Goal: Task Accomplishment & Management: Manage account settings

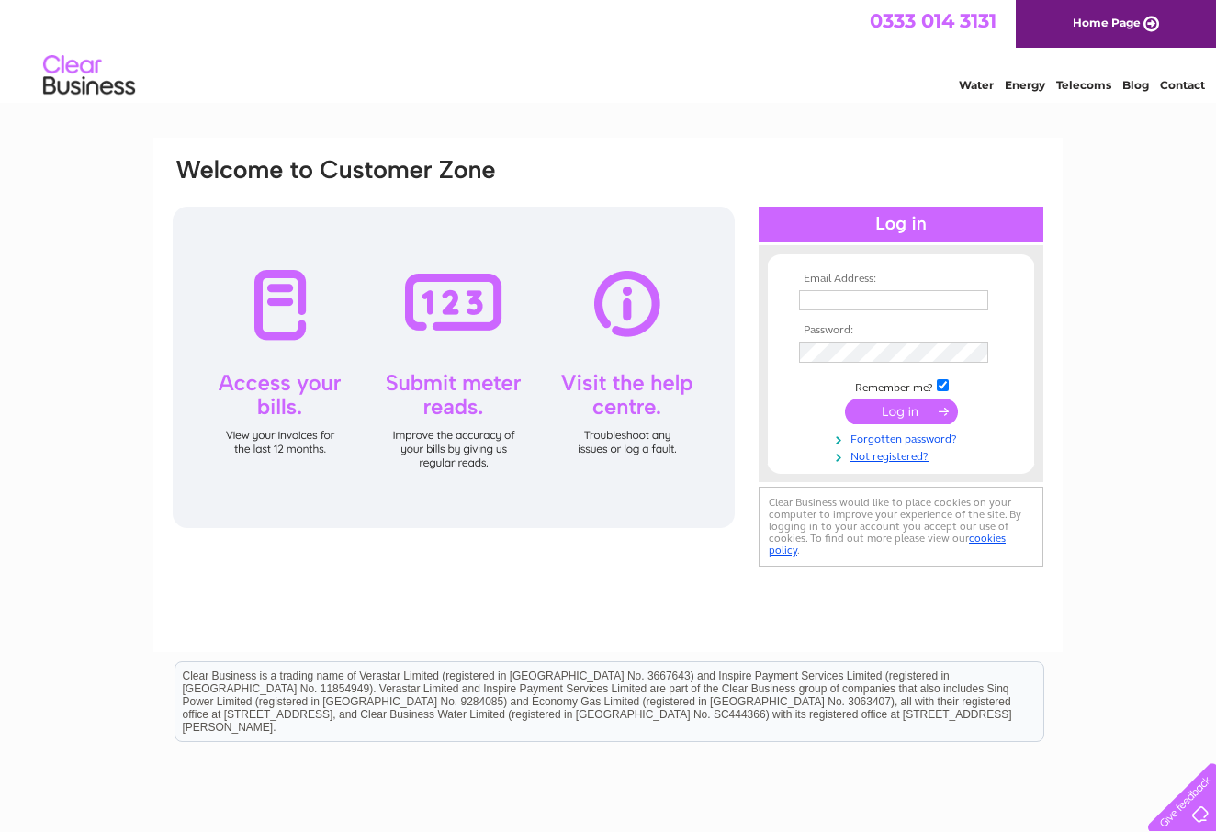
type input "mychickenexpress29@gmail.com"
click at [899, 405] on input "submit" at bounding box center [901, 413] width 113 height 26
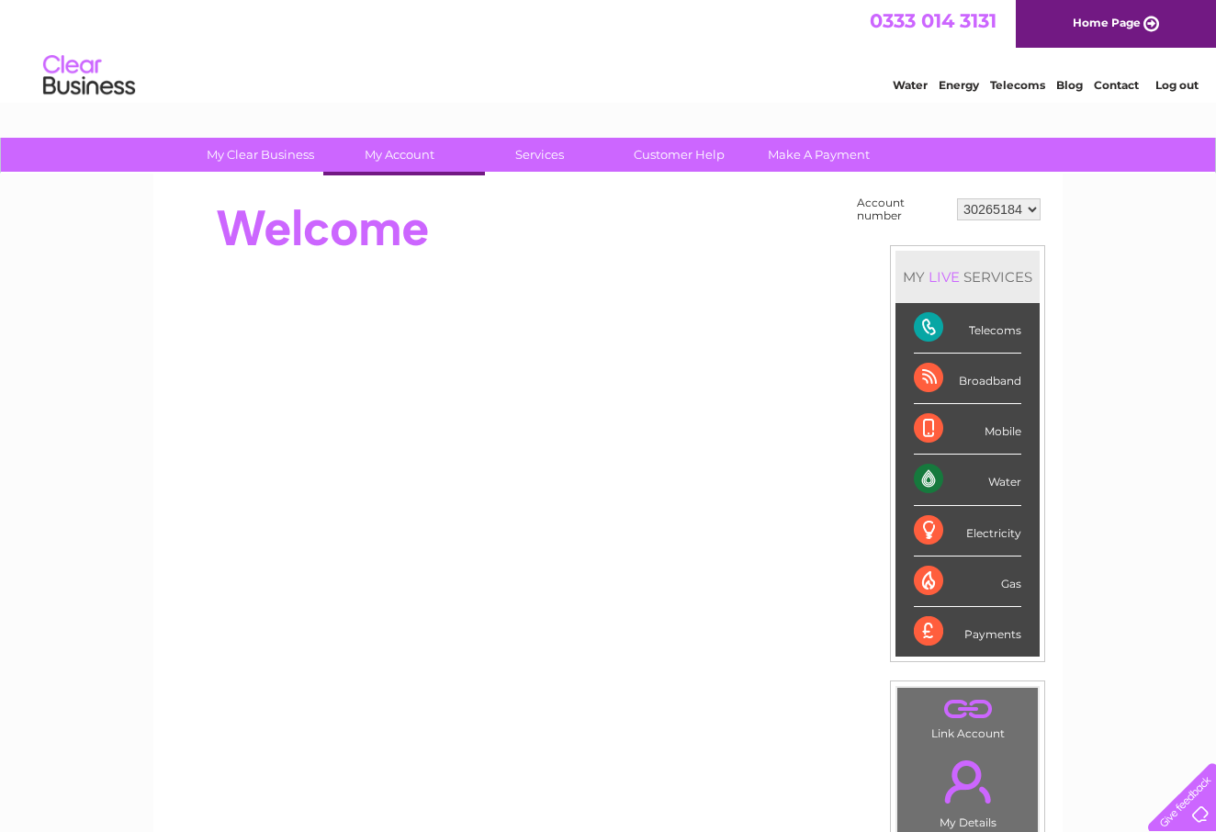
click at [378, 107] on html "0333 014 3131 Home Page Water Energy Telecoms Blog Contact Log out" at bounding box center [608, 53] width 1216 height 107
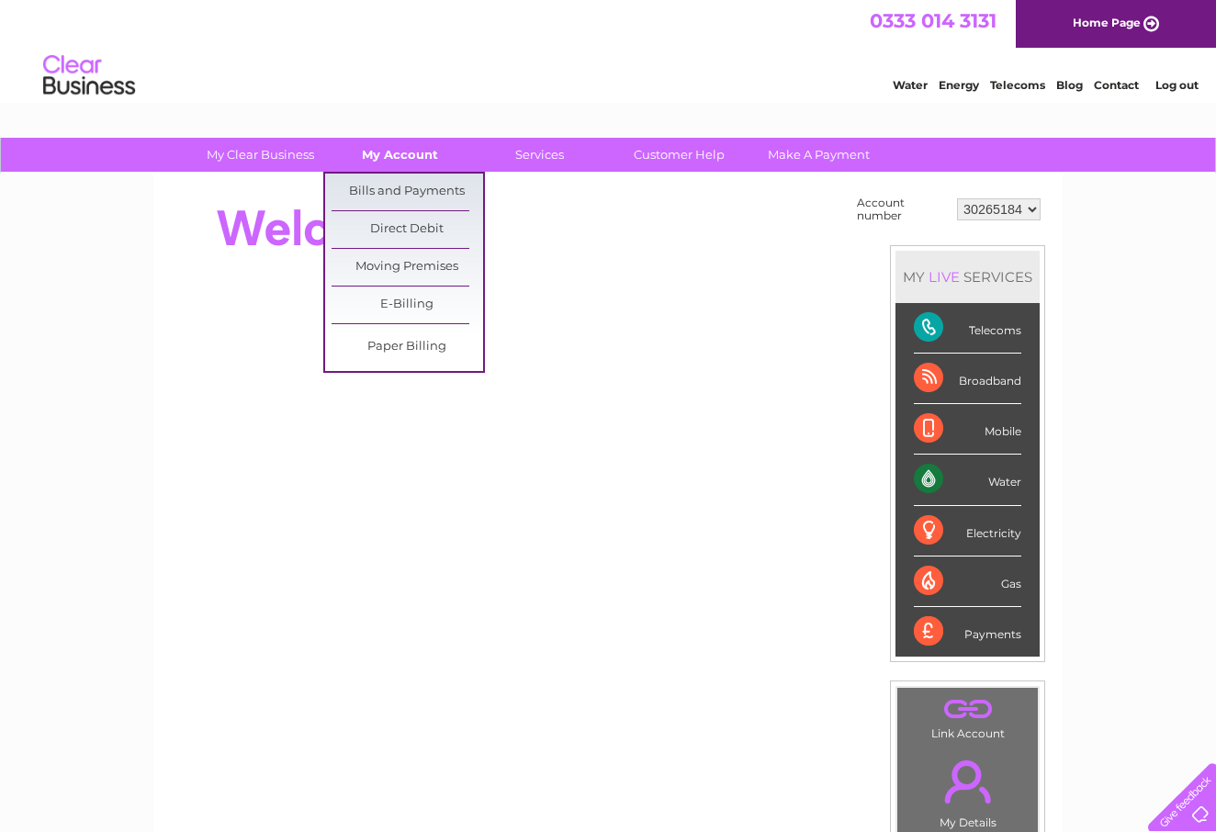
click at [378, 149] on link "My Account" at bounding box center [400, 155] width 152 height 34
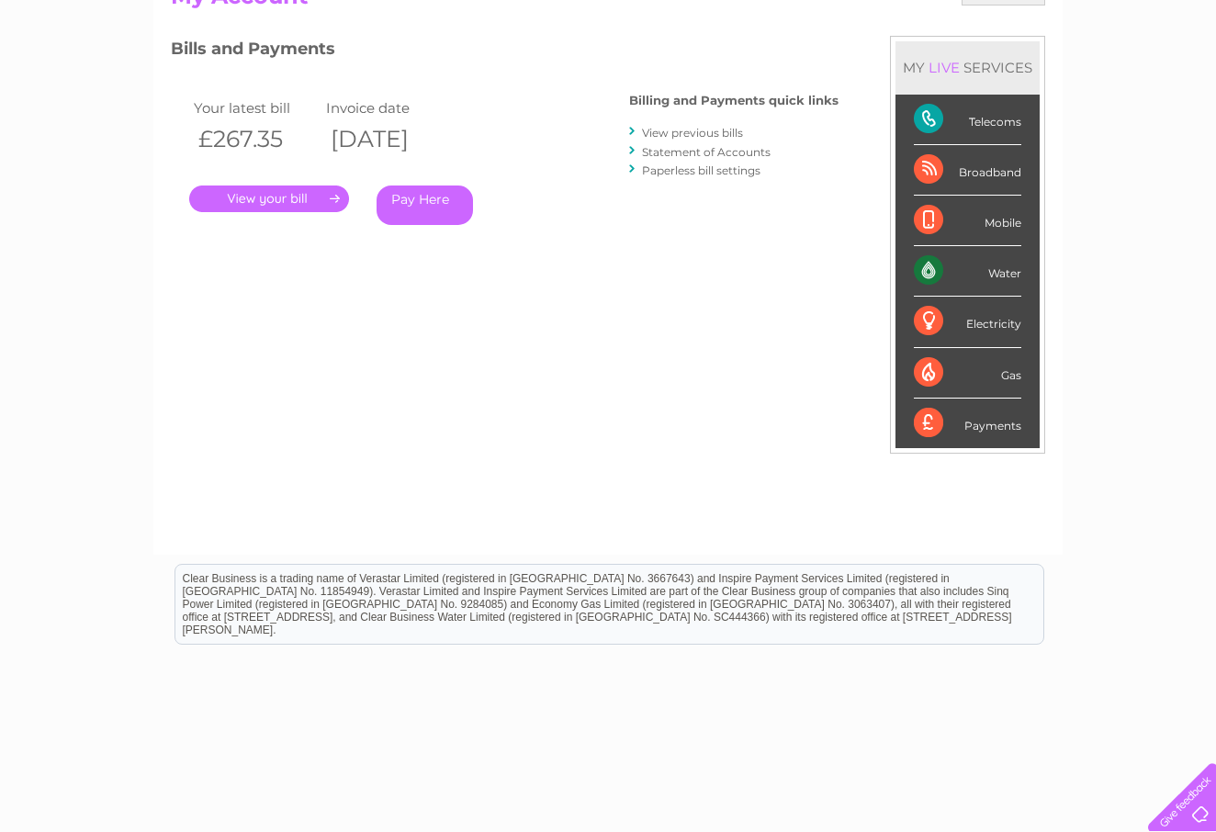
scroll to position [229, 0]
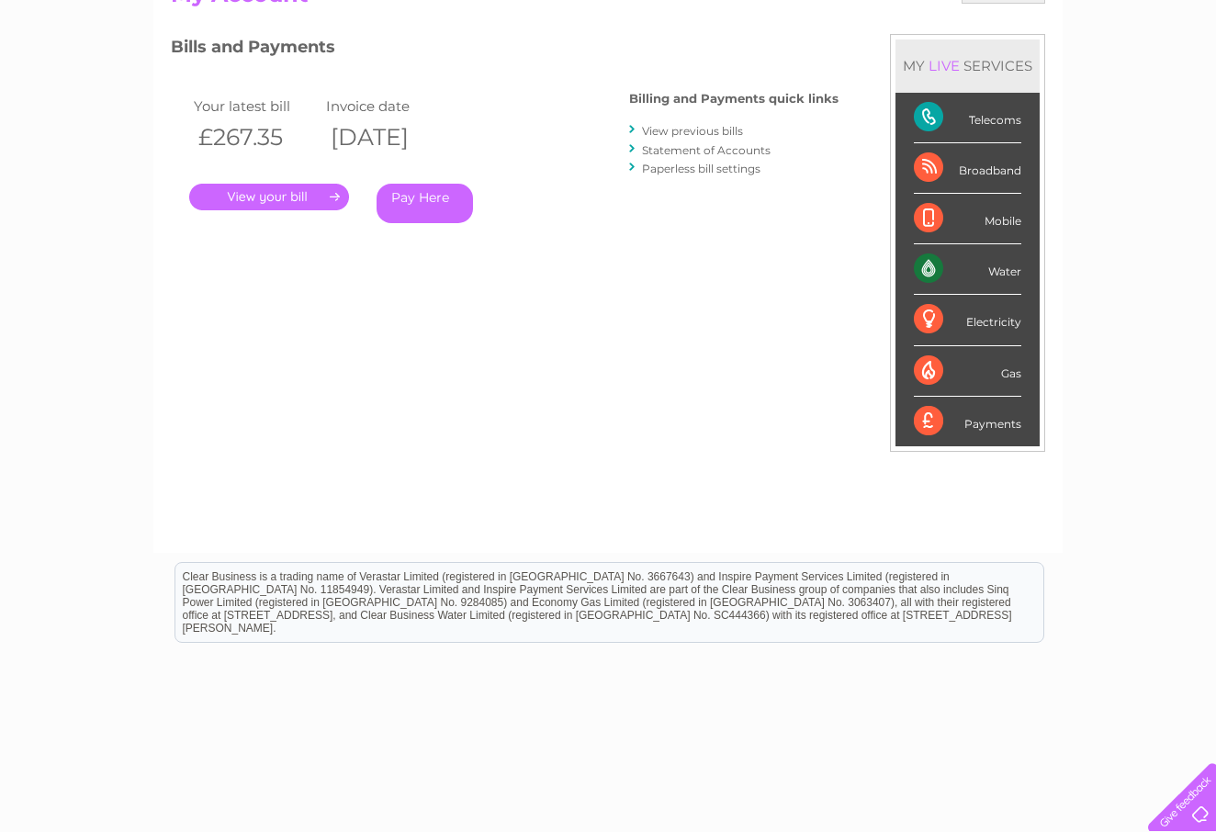
click at [311, 199] on link "." at bounding box center [269, 197] width 160 height 27
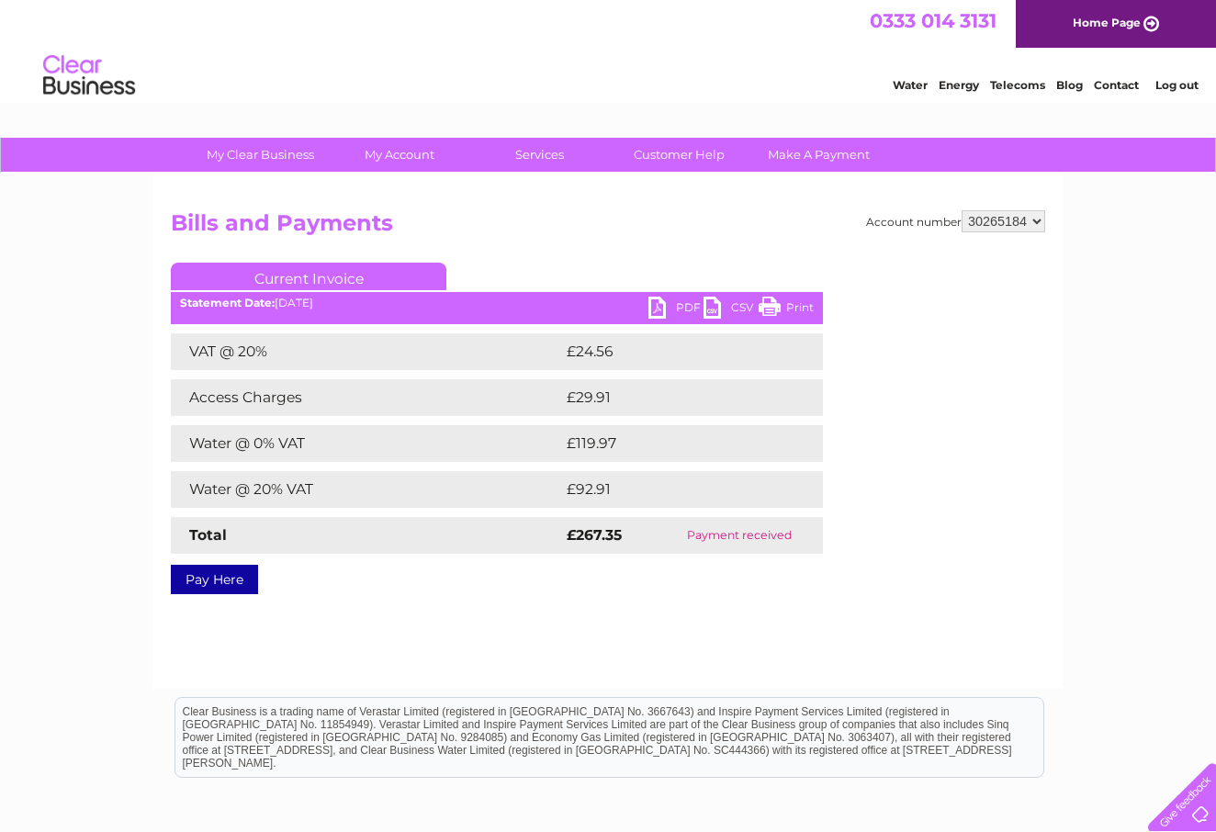
click at [674, 313] on link "PDF" at bounding box center [675, 310] width 55 height 27
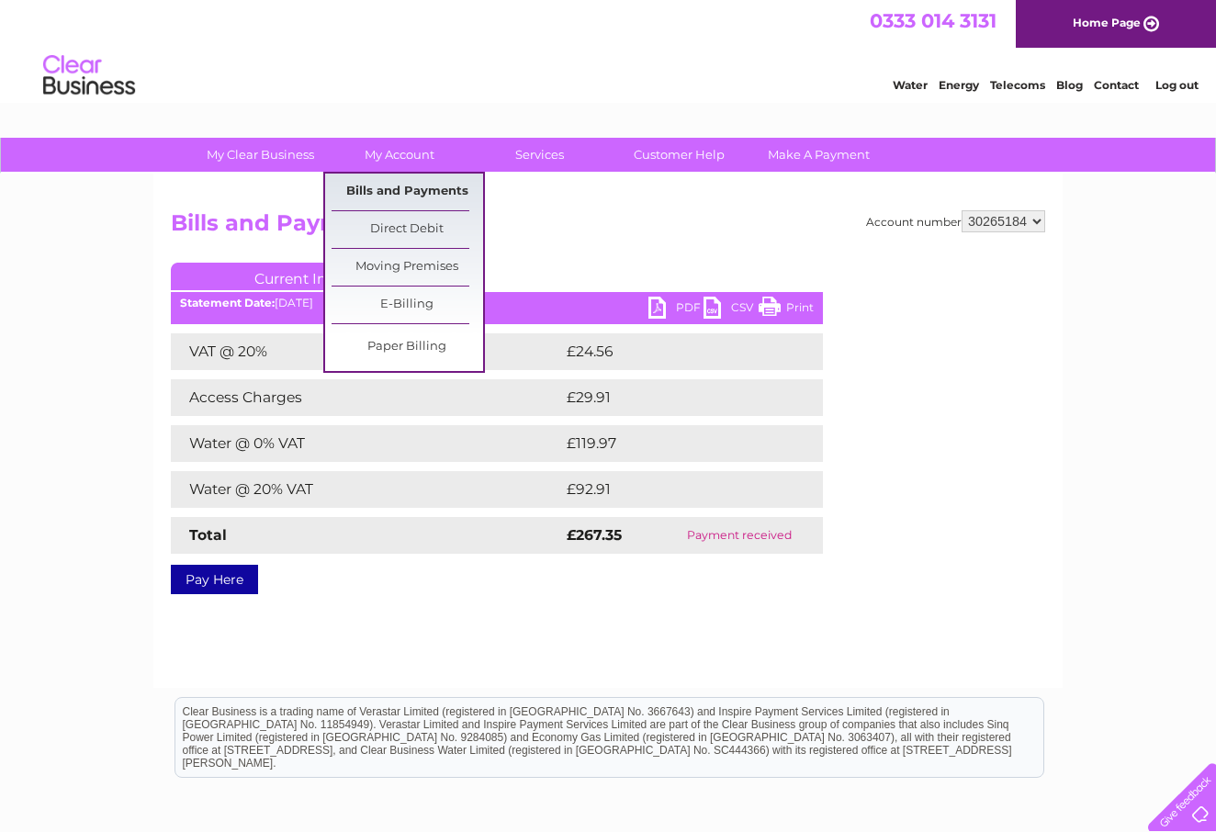
click at [418, 184] on link "Bills and Payments" at bounding box center [408, 192] width 152 height 37
click at [402, 189] on link "Bills and Payments" at bounding box center [408, 192] width 152 height 37
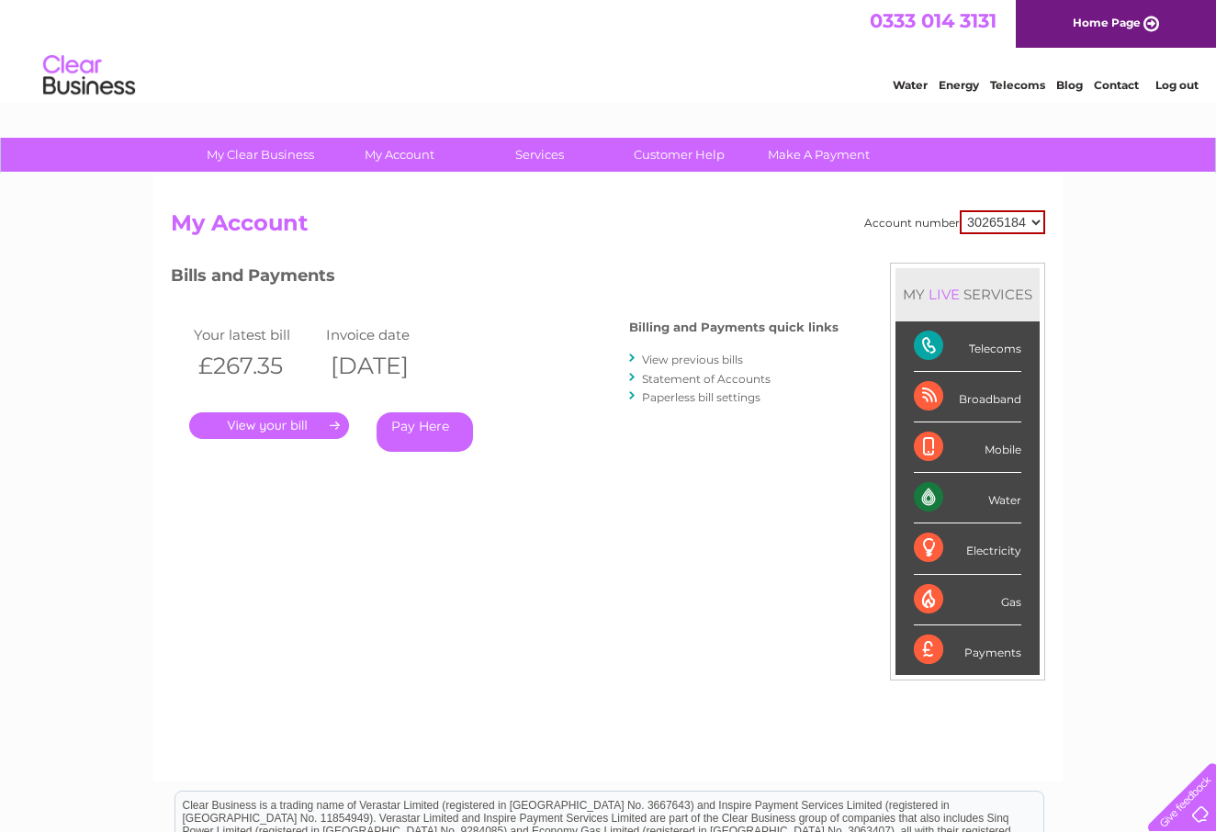
click at [694, 358] on link "View previous bills" at bounding box center [692, 360] width 101 height 14
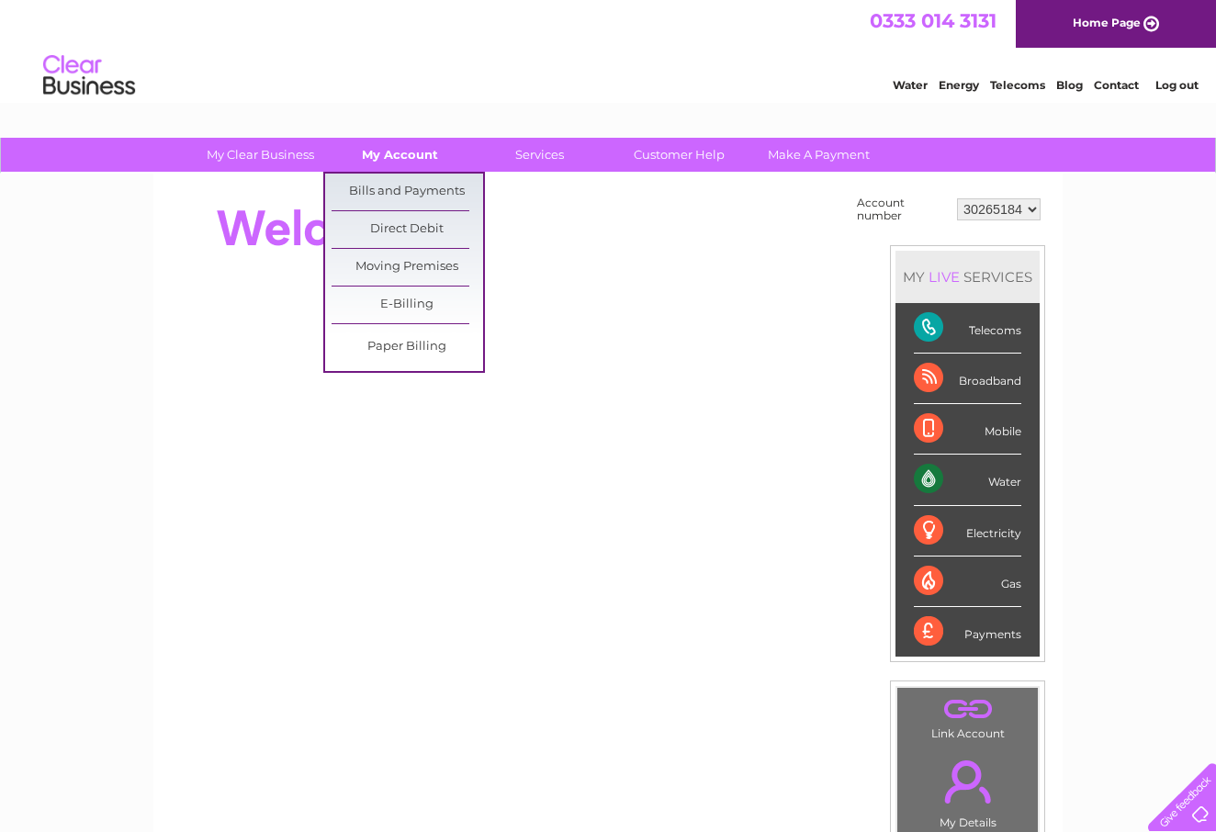
click at [409, 159] on link "My Account" at bounding box center [400, 155] width 152 height 34
click at [389, 187] on link "Bills and Payments" at bounding box center [408, 192] width 152 height 37
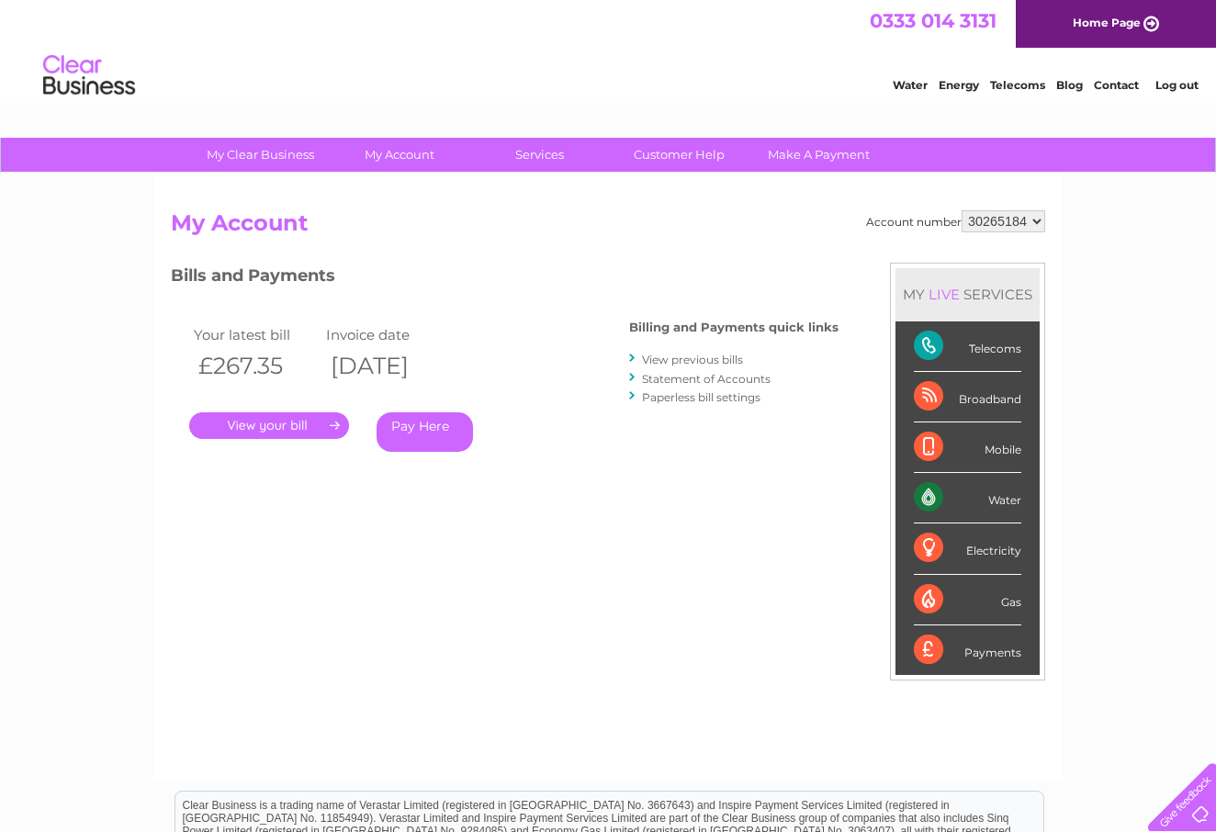
click at [694, 355] on link "View previous bills" at bounding box center [692, 360] width 101 height 14
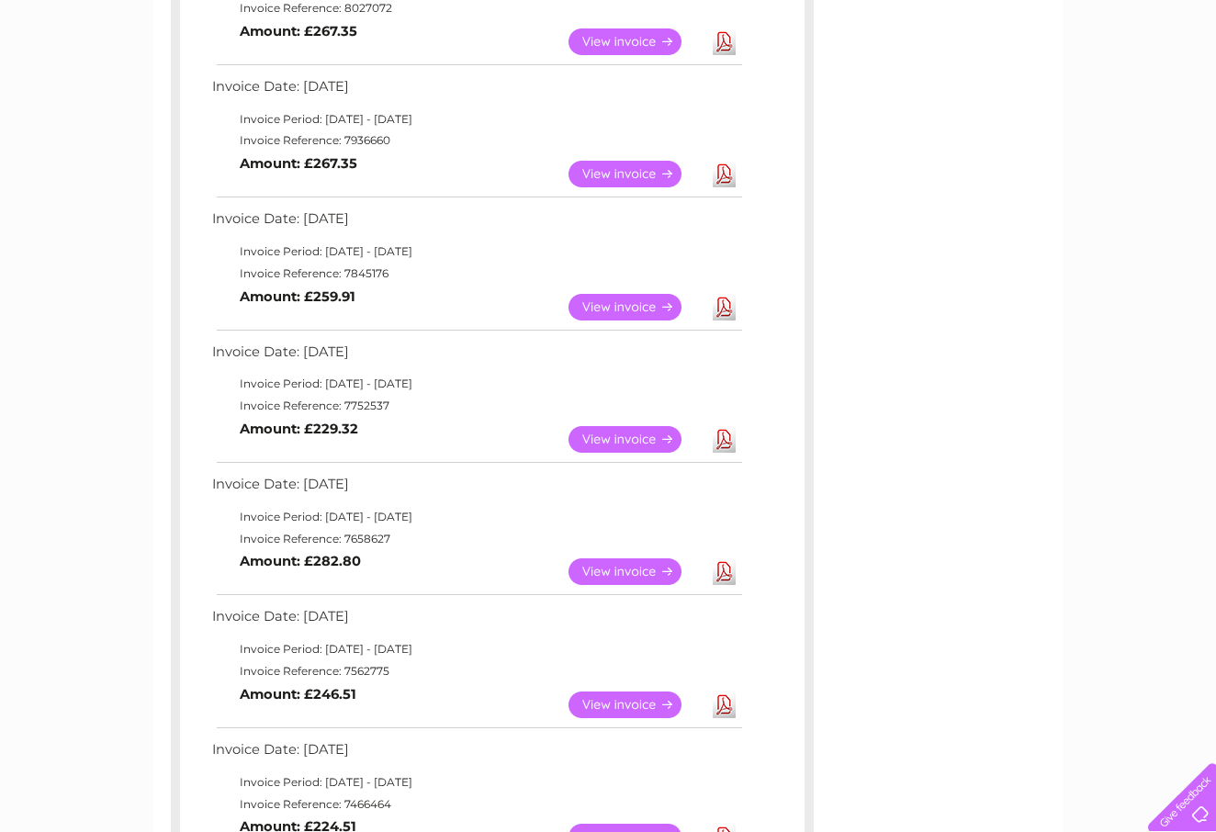
scroll to position [400, 0]
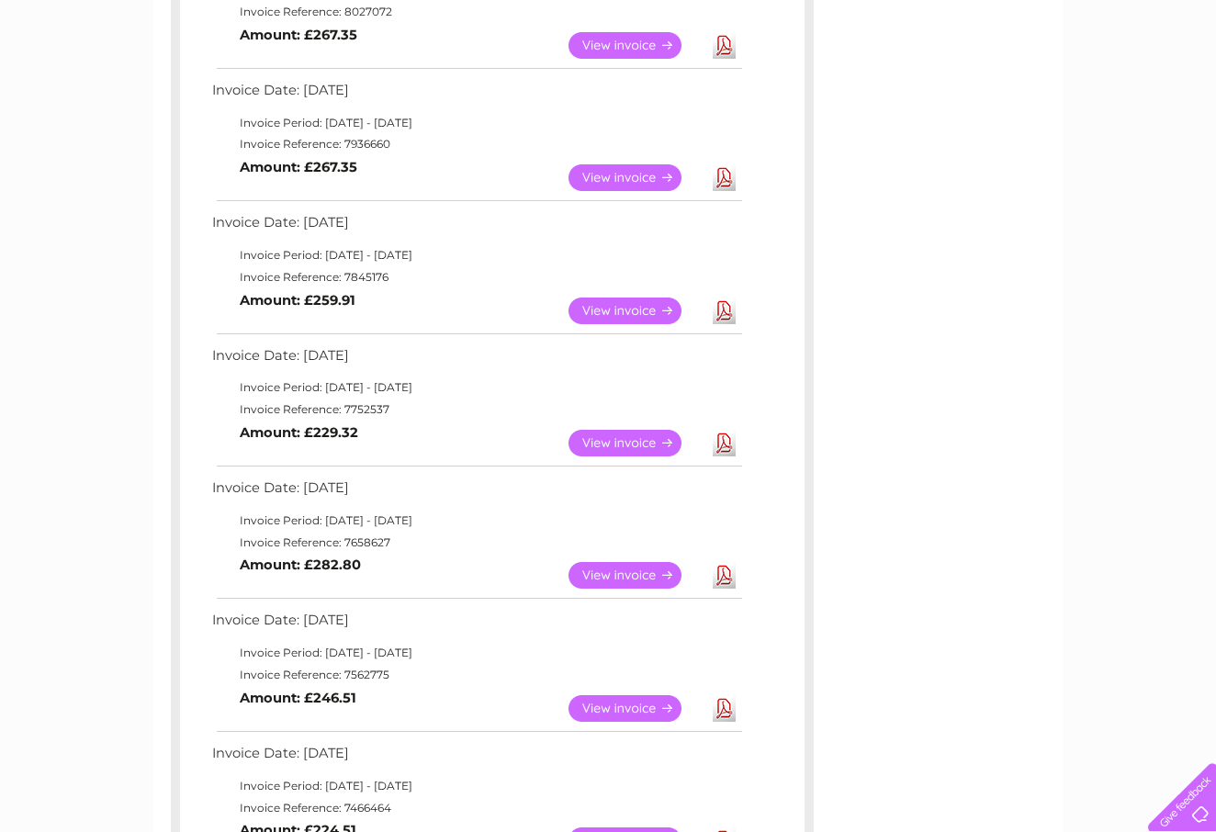
click at [641, 566] on link "View" at bounding box center [636, 575] width 135 height 27
click at [615, 434] on link "View" at bounding box center [636, 443] width 135 height 27
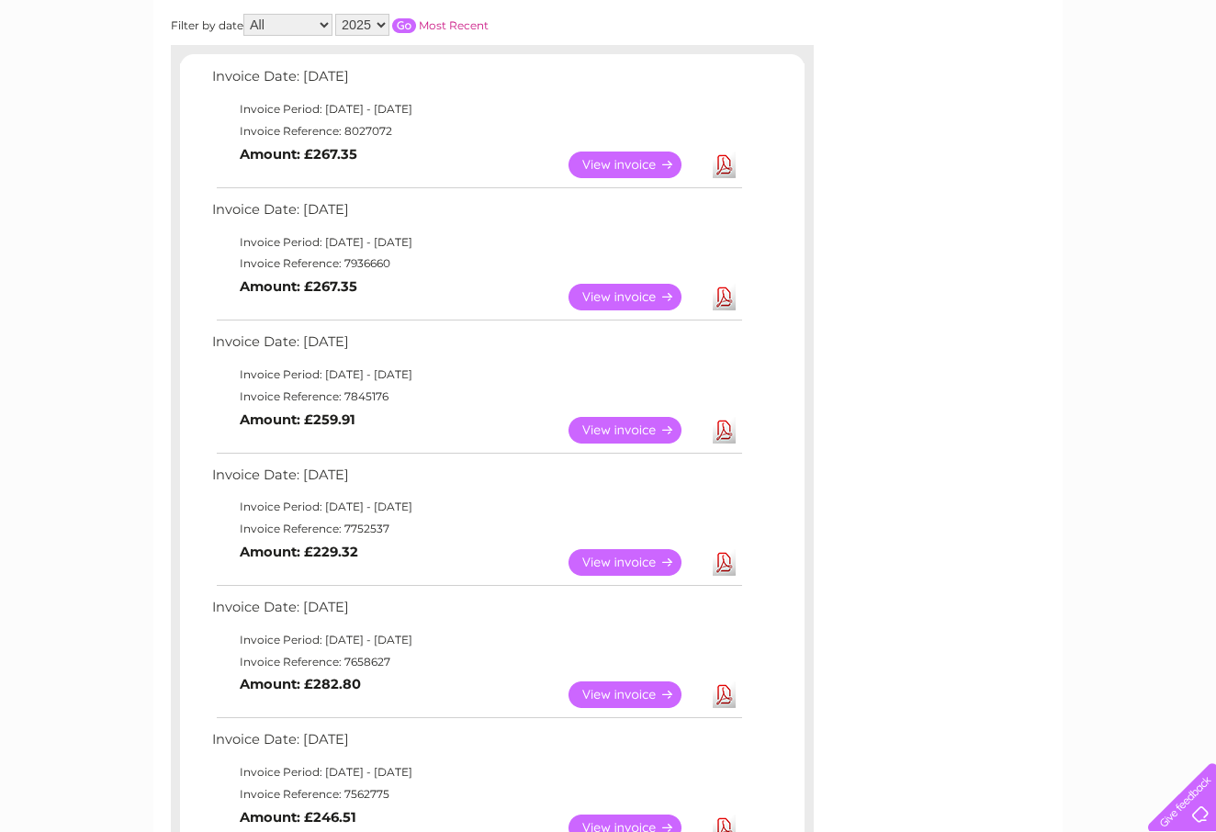
scroll to position [256, 0]
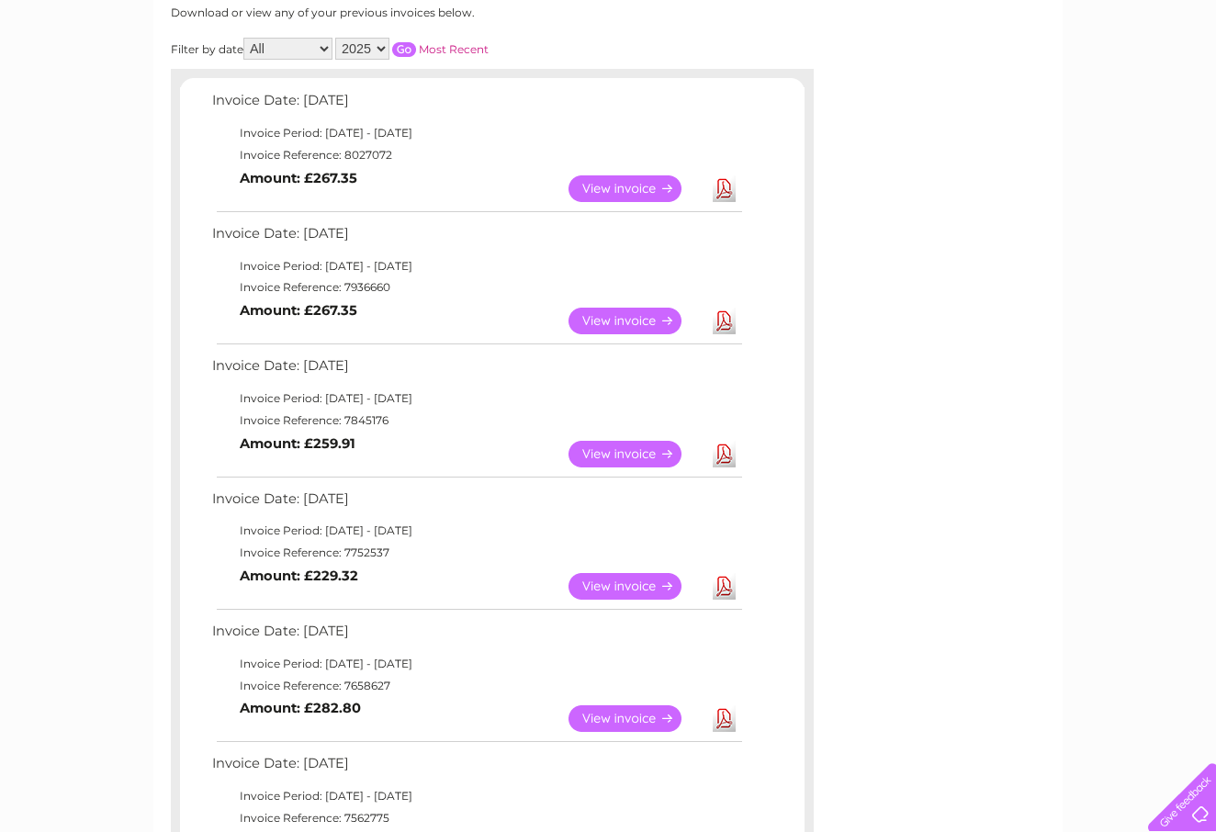
click at [608, 445] on link "View" at bounding box center [636, 454] width 135 height 27
click at [625, 310] on link "View" at bounding box center [636, 321] width 135 height 27
click at [601, 179] on link "View" at bounding box center [636, 188] width 135 height 27
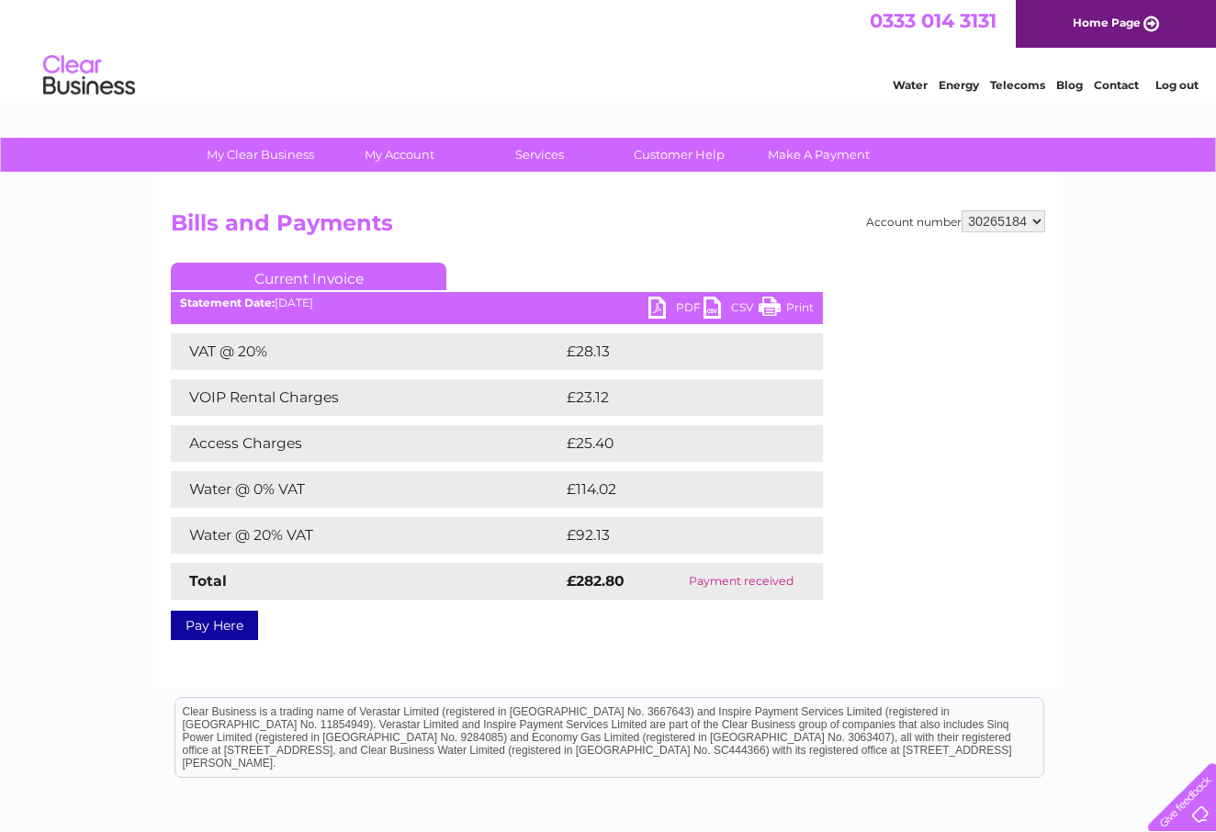
click at [674, 307] on link "PDF" at bounding box center [675, 310] width 55 height 27
click at [677, 310] on link "PDF" at bounding box center [675, 310] width 55 height 27
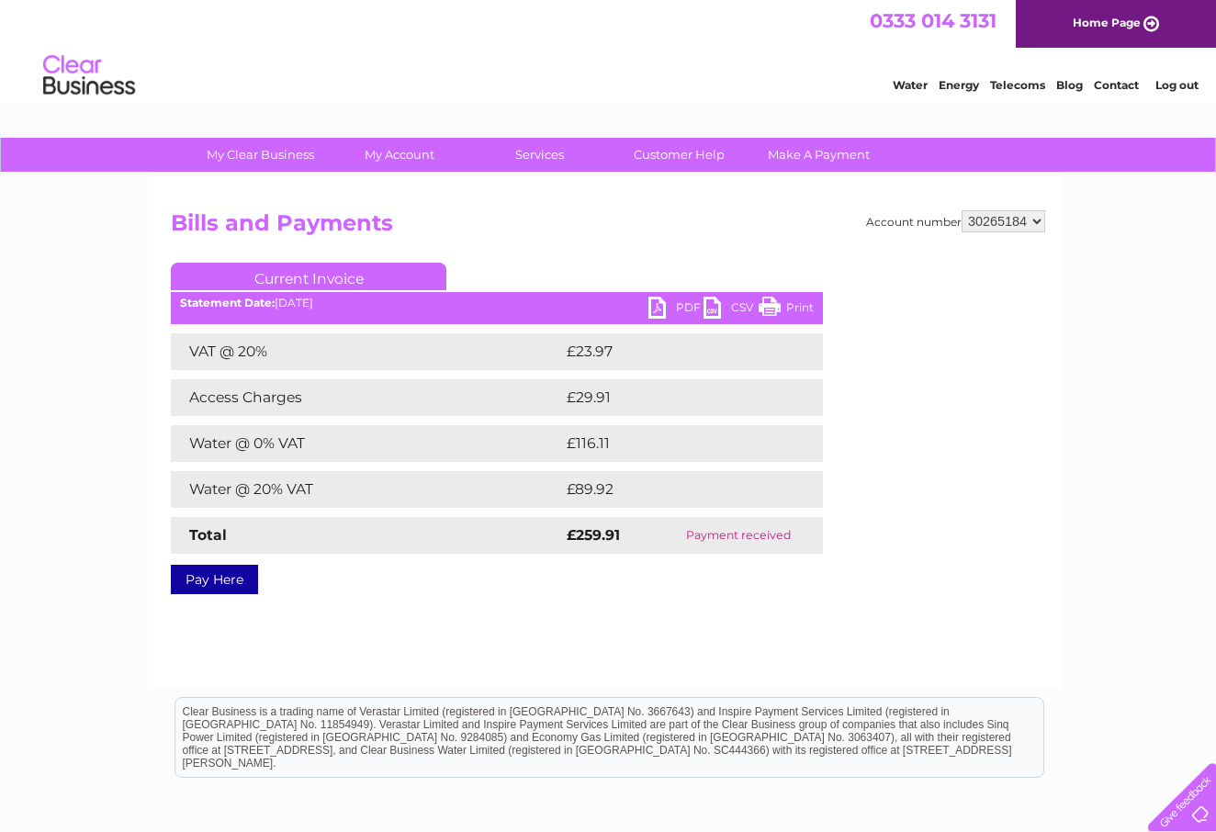
click at [664, 307] on link "PDF" at bounding box center [675, 310] width 55 height 27
click at [675, 307] on link "PDF" at bounding box center [675, 310] width 55 height 27
click at [684, 312] on link "PDF" at bounding box center [675, 310] width 55 height 27
